Goal: Information Seeking & Learning: Check status

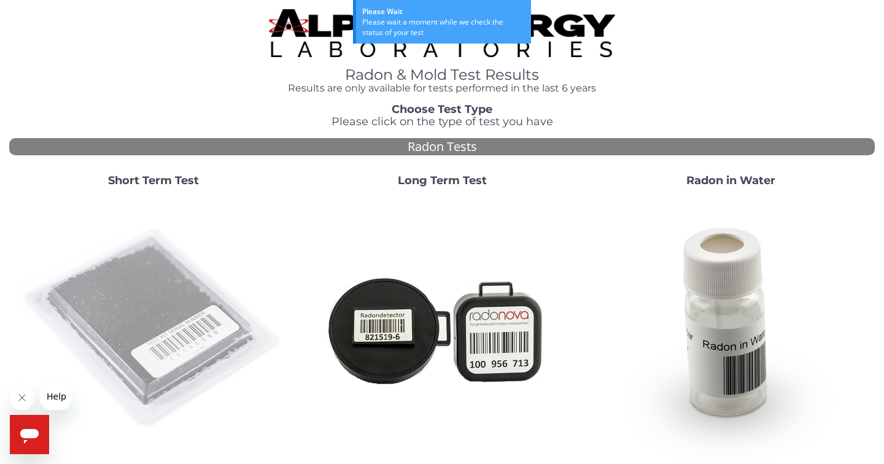
click at [207, 268] on img at bounding box center [153, 329] width 264 height 264
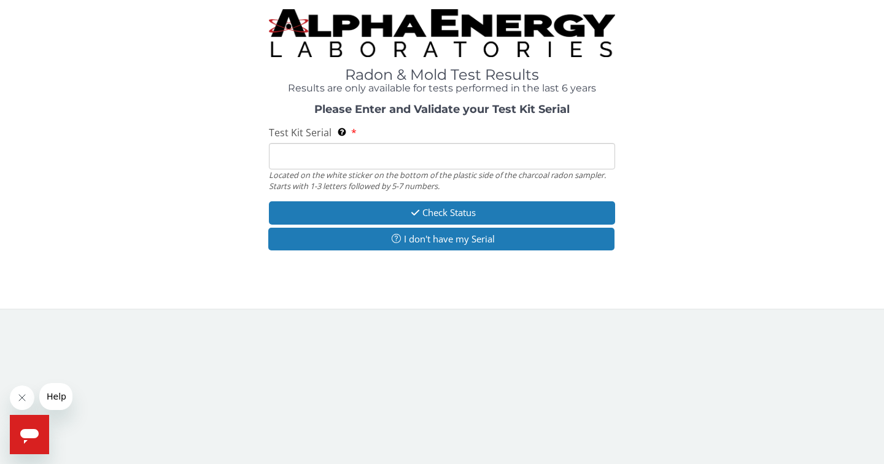
click at [311, 156] on input "Test Kit Serial Located on the white sticker on the bottom of the plastic side …" at bounding box center [442, 156] width 346 height 26
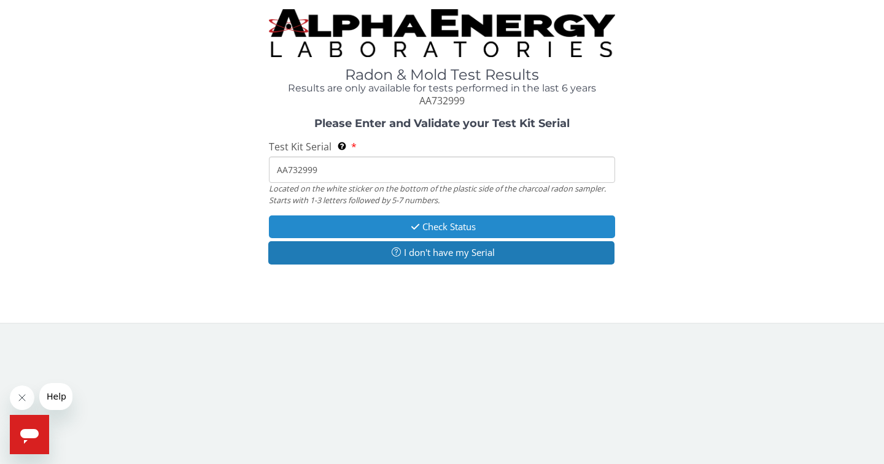
type input "AA732999"
click at [435, 228] on button "Check Status" at bounding box center [442, 226] width 346 height 23
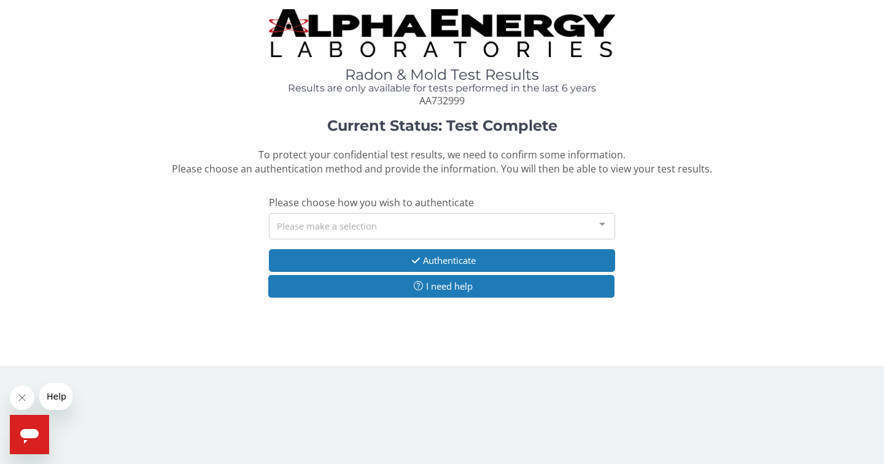
click at [382, 228] on div "Please make a selection" at bounding box center [442, 226] width 346 height 26
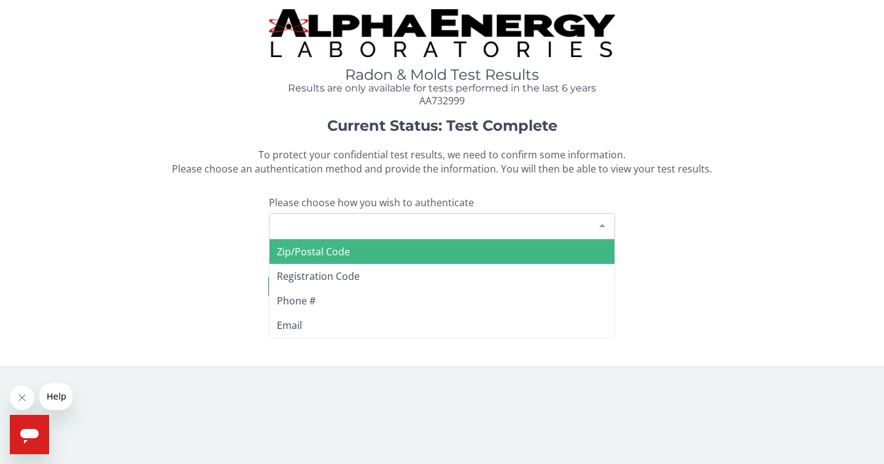
click at [327, 248] on span "Zip/Postal Code" at bounding box center [313, 251] width 73 height 13
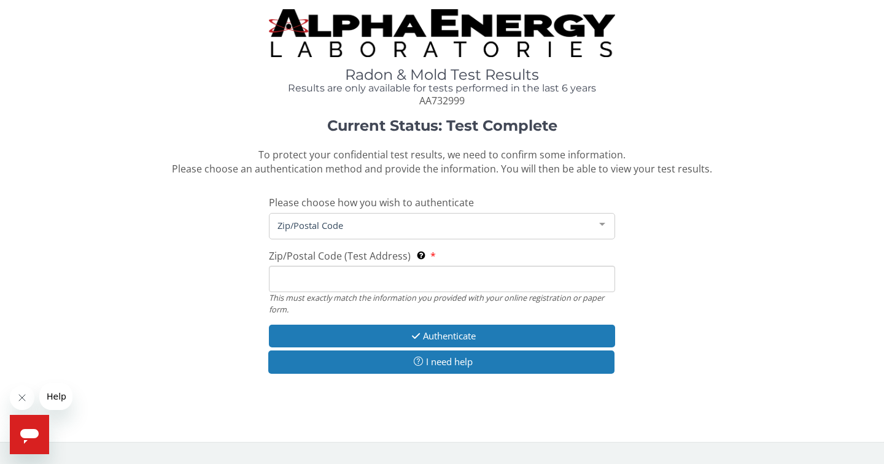
click at [337, 274] on input "Zip/Postal Code (Test Address) This must exactly match the information you prov…" at bounding box center [442, 279] width 346 height 26
type input "26260"
click at [723, 281] on div "Current Status: Test Complete To protect your confidential test results, we nee…" at bounding box center [441, 252] width 865 height 269
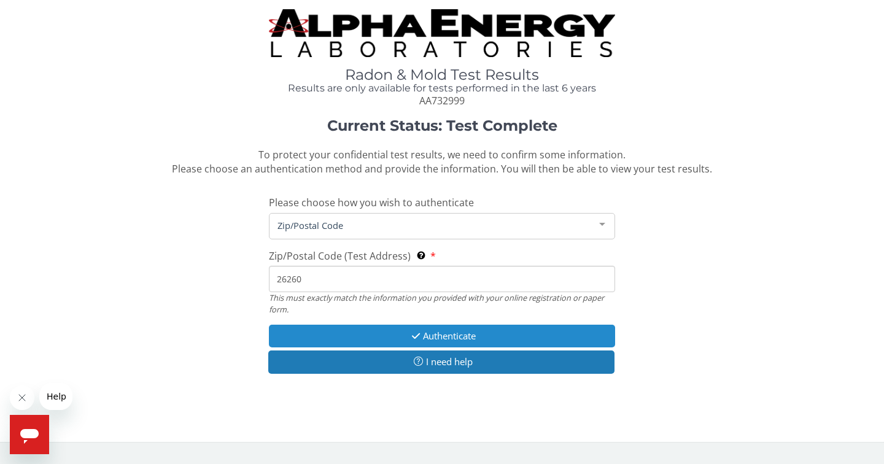
click at [459, 331] on button "Authenticate" at bounding box center [442, 336] width 346 height 23
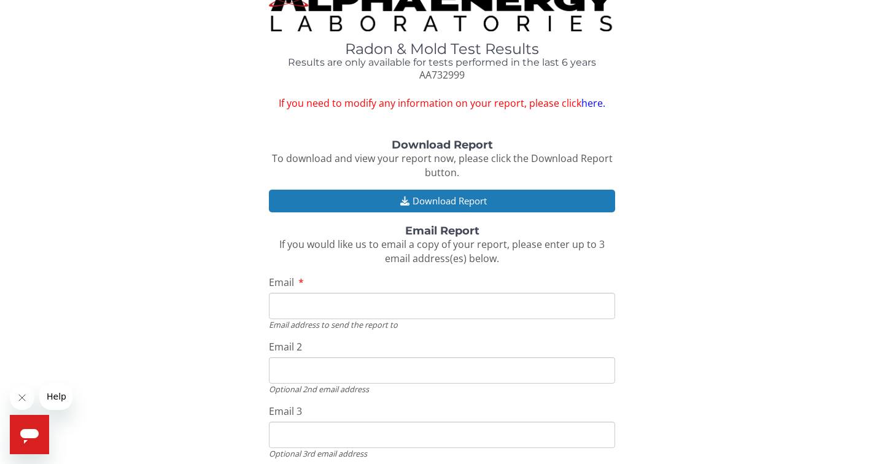
scroll to position [28, 0]
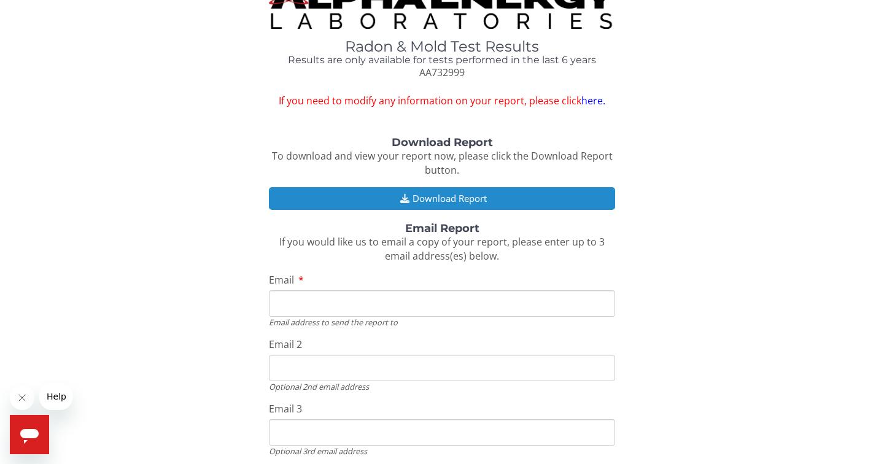
click at [450, 195] on button "Download Report" at bounding box center [442, 198] width 346 height 23
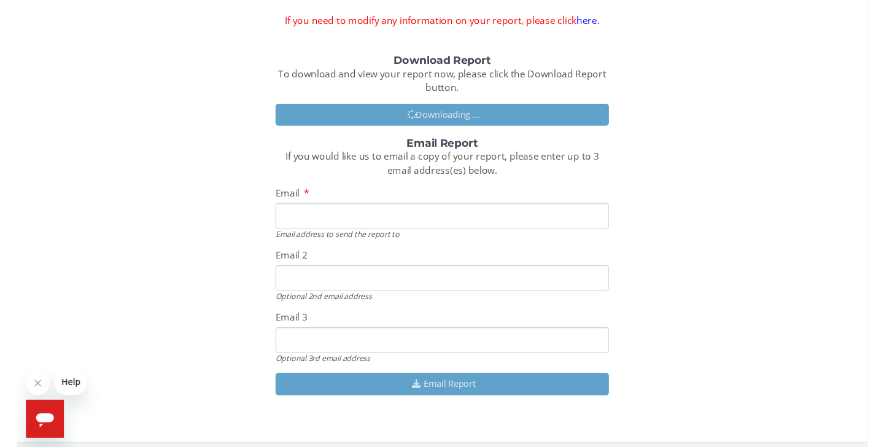
scroll to position [107, 0]
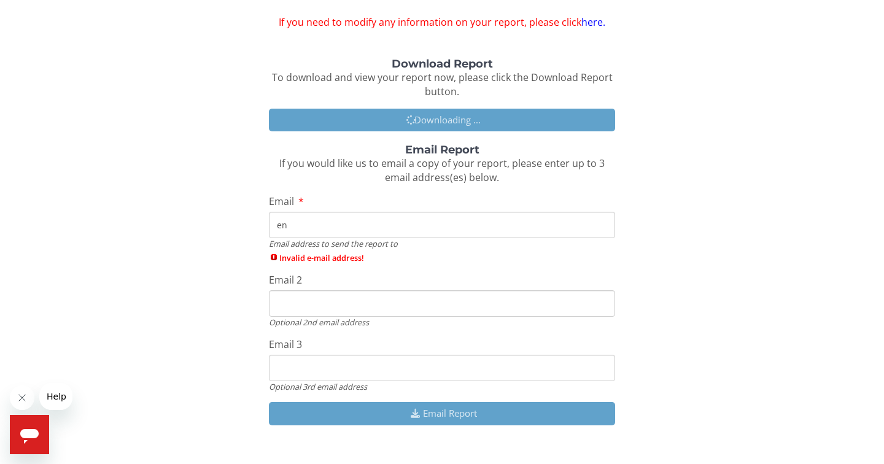
type input "e"
type input "[EMAIL_ADDRESS][DOMAIN_NAME]"
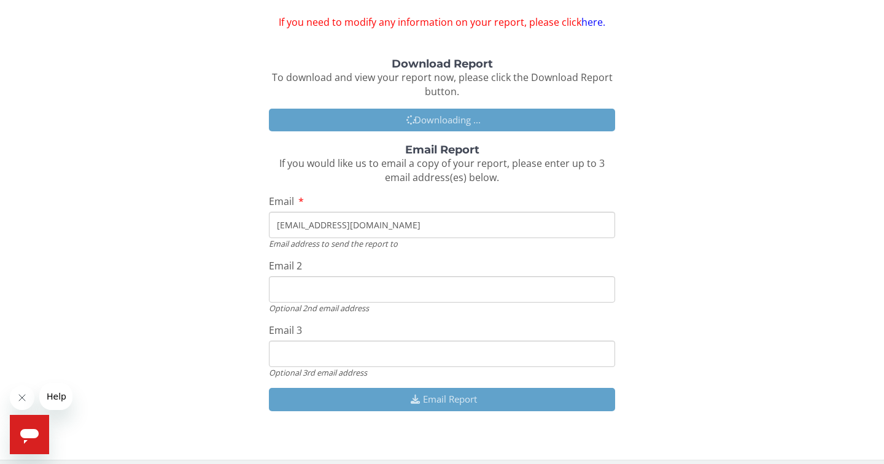
click at [722, 341] on div "Download Report To download and view your report now, please click the Download…" at bounding box center [441, 240] width 865 height 365
